Goal: Transaction & Acquisition: Obtain resource

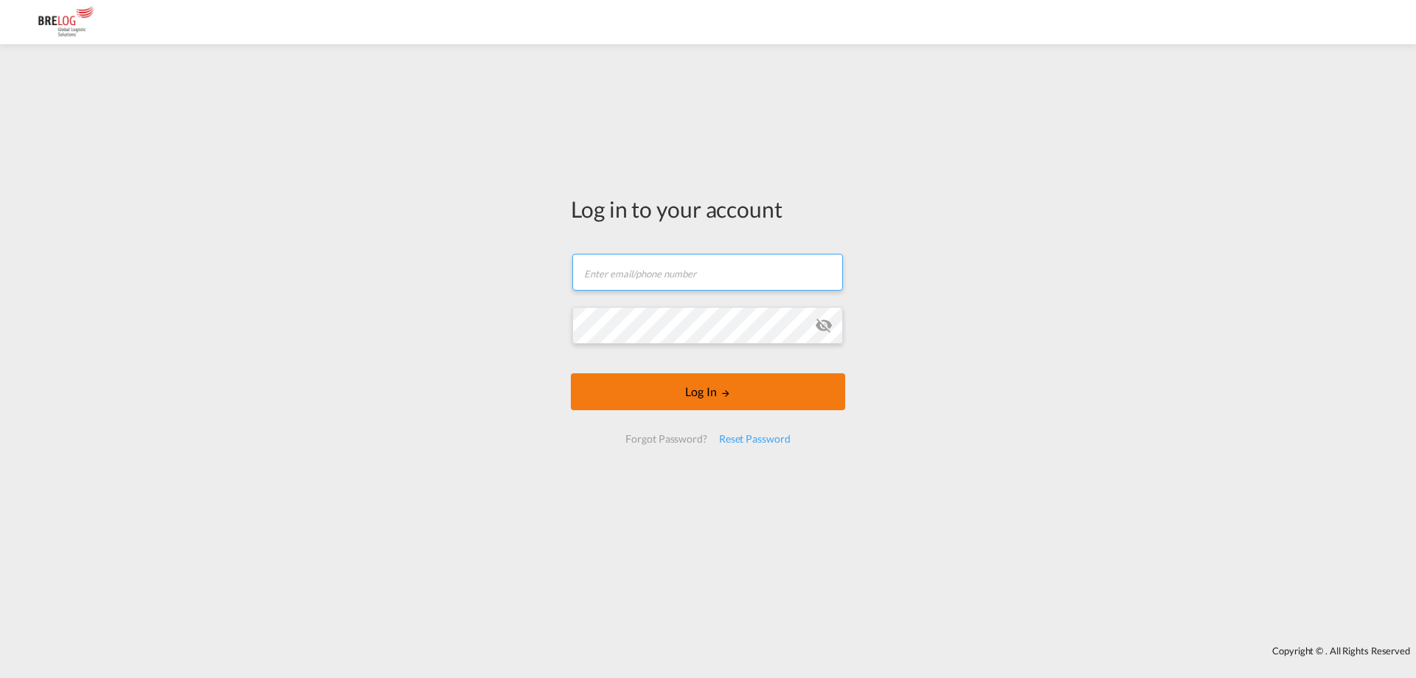
type input "[PERSON_NAME][EMAIL_ADDRESS][DOMAIN_NAME]"
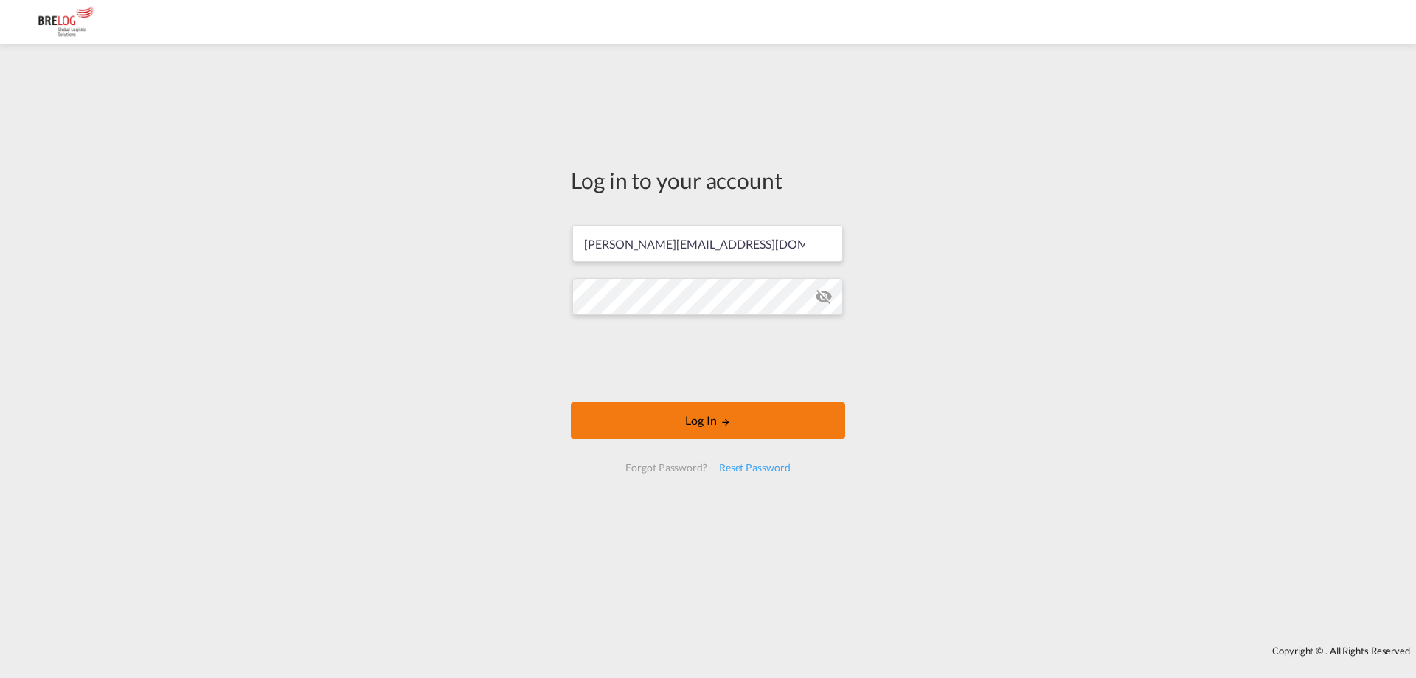
click at [715, 408] on button "Log In" at bounding box center [708, 420] width 274 height 37
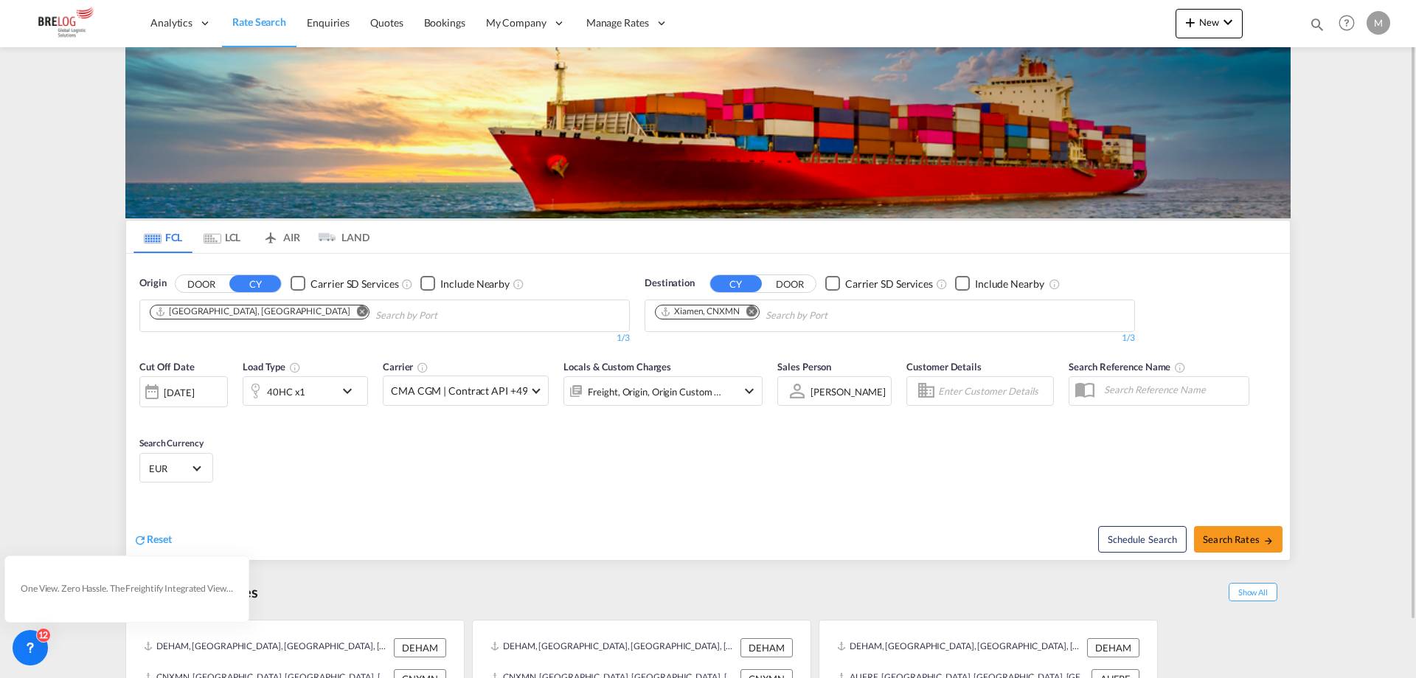
click at [347, 311] on button "Remove" at bounding box center [358, 312] width 22 height 15
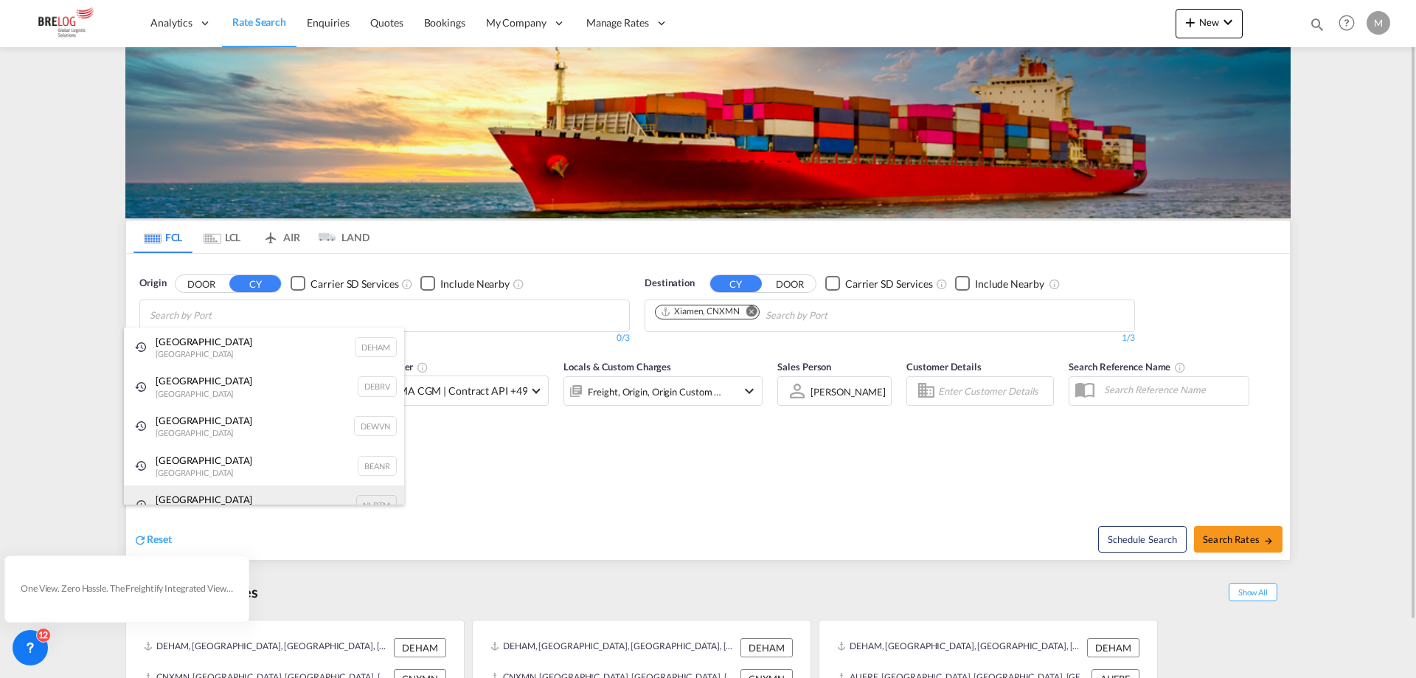
click at [200, 493] on div "[GEOGRAPHIC_DATA] [GEOGRAPHIC_DATA] NLRTM" at bounding box center [264, 505] width 280 height 40
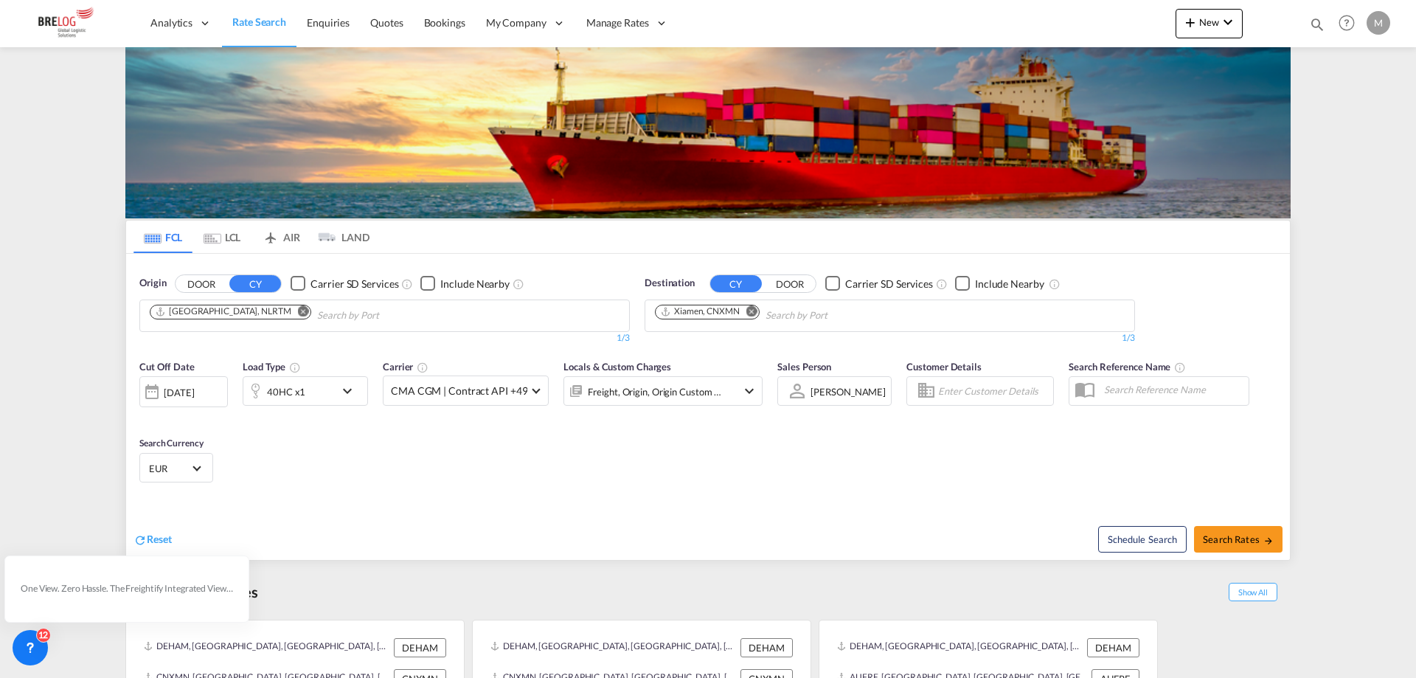
click at [751, 310] on md-icon "Remove" at bounding box center [751, 310] width 11 height 11
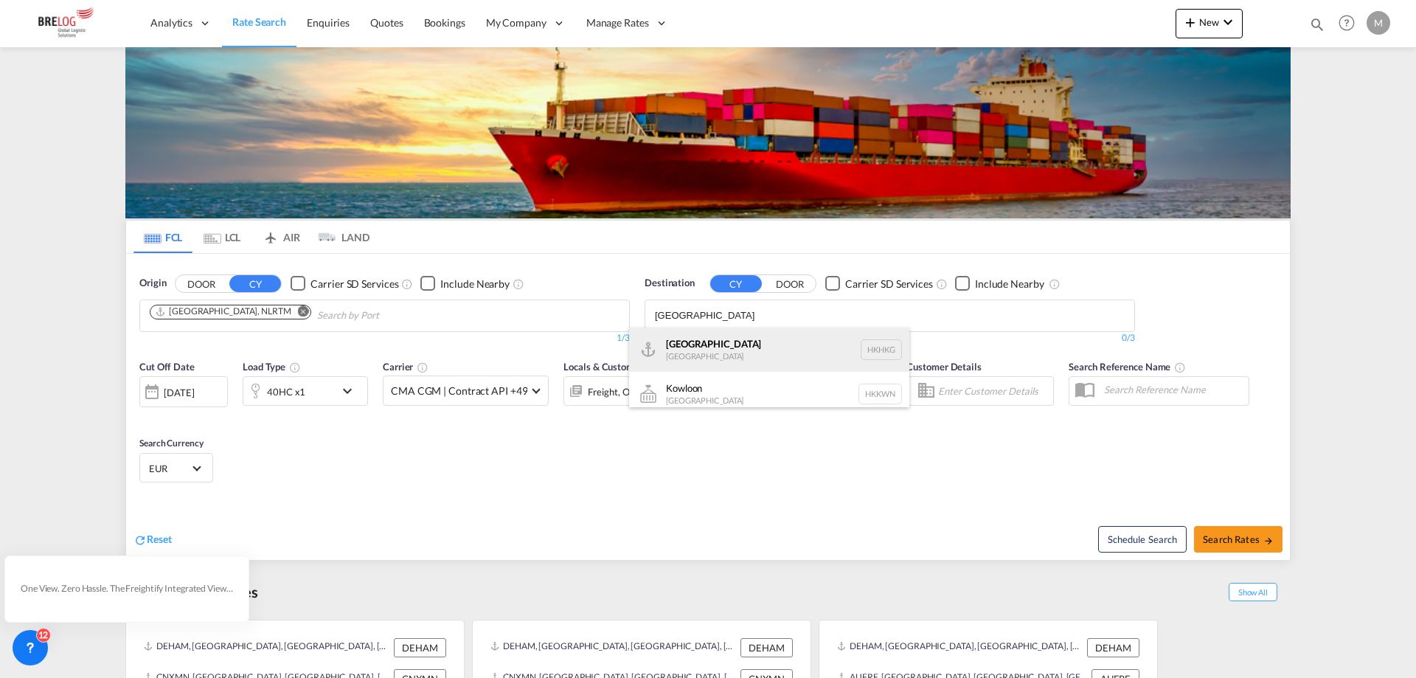
type input "[GEOGRAPHIC_DATA]"
click at [726, 341] on div "[GEOGRAPHIC_DATA] [GEOGRAPHIC_DATA] [GEOGRAPHIC_DATA]" at bounding box center [769, 349] width 280 height 44
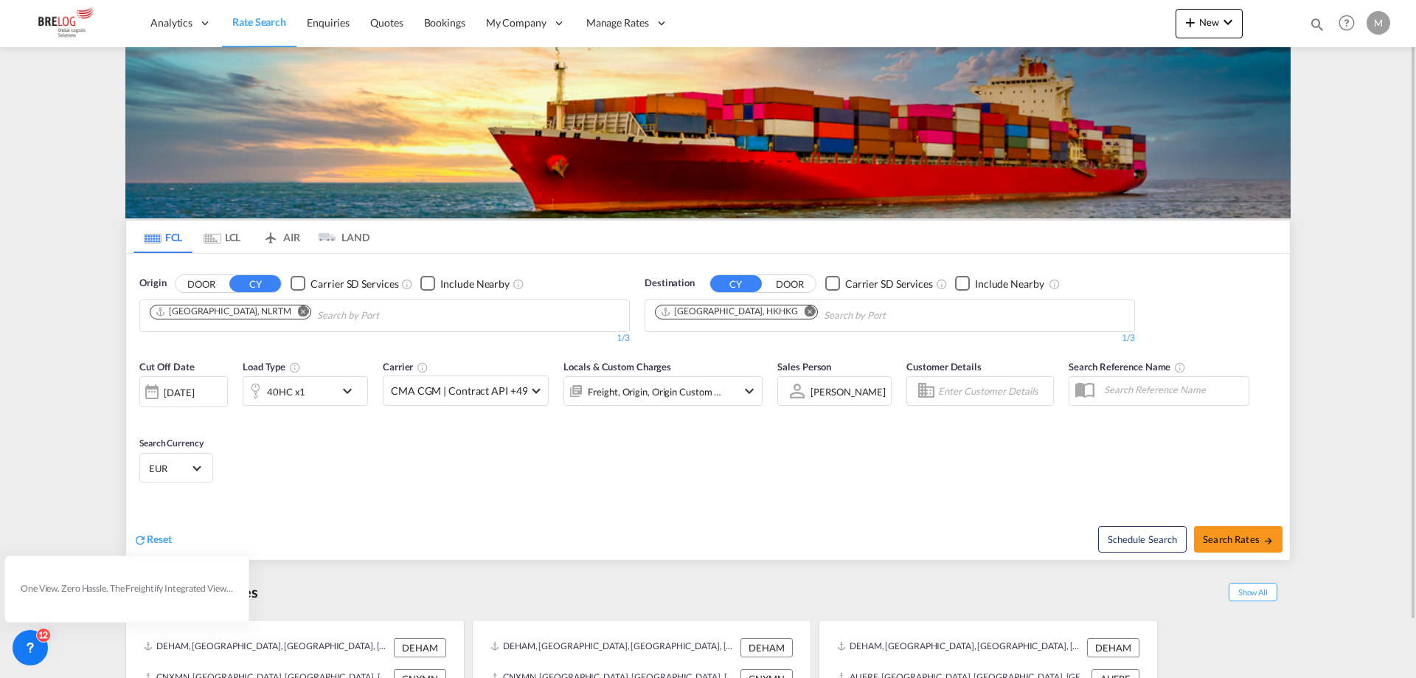
click at [343, 392] on md-icon "icon-chevron-down" at bounding box center [350, 391] width 25 height 18
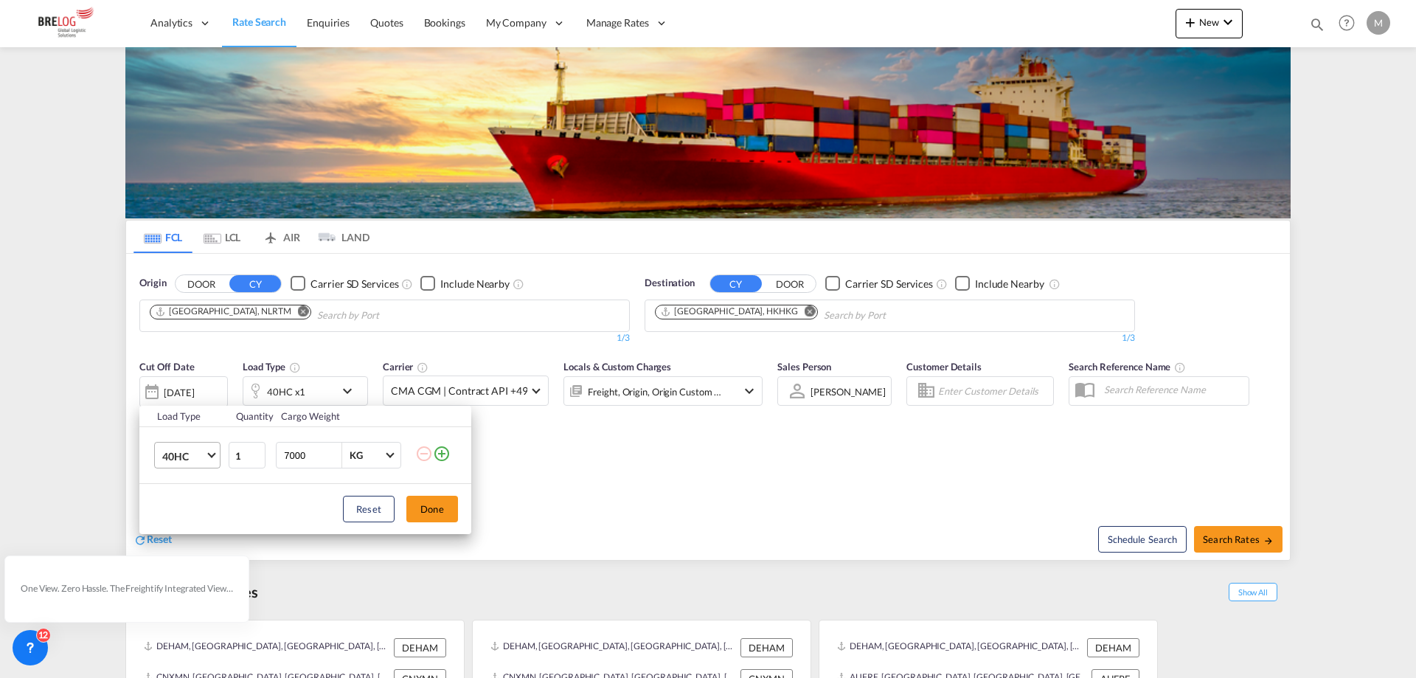
click at [212, 459] on md-select-value "40HC" at bounding box center [190, 454] width 59 height 25
click at [197, 383] on md-option "20GP" at bounding box center [200, 384] width 100 height 35
click at [420, 516] on button "Done" at bounding box center [432, 509] width 52 height 27
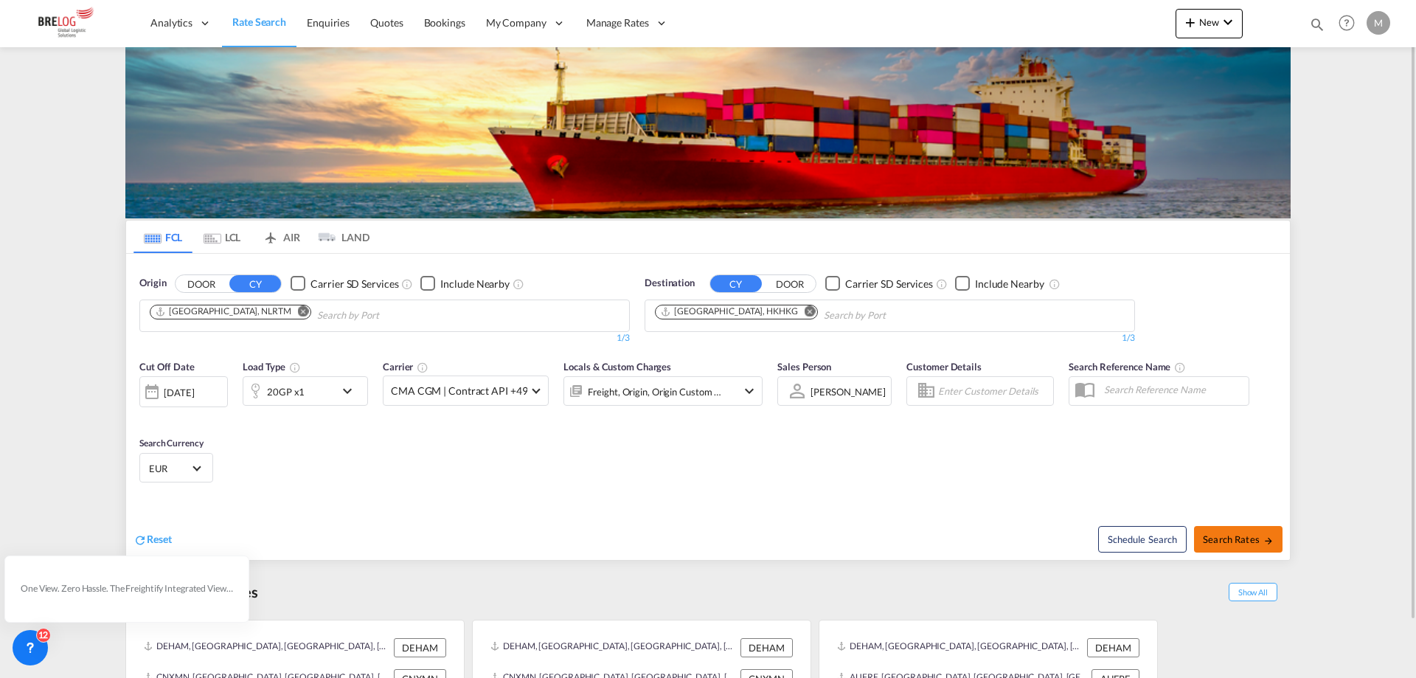
click at [1245, 547] on button "Search Rates" at bounding box center [1238, 539] width 88 height 27
type input "NLRTM to HKHKG / [DATE]"
